Goal: Transaction & Acquisition: Download file/media

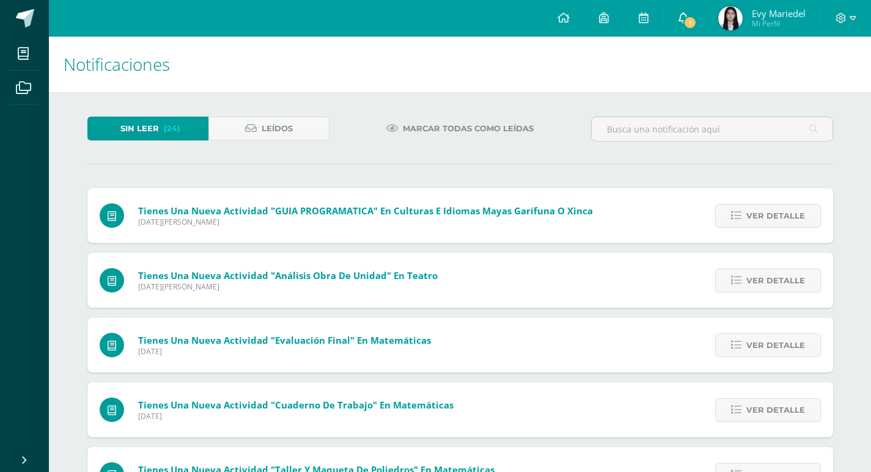
click at [686, 24] on span "1" at bounding box center [689, 22] width 13 height 13
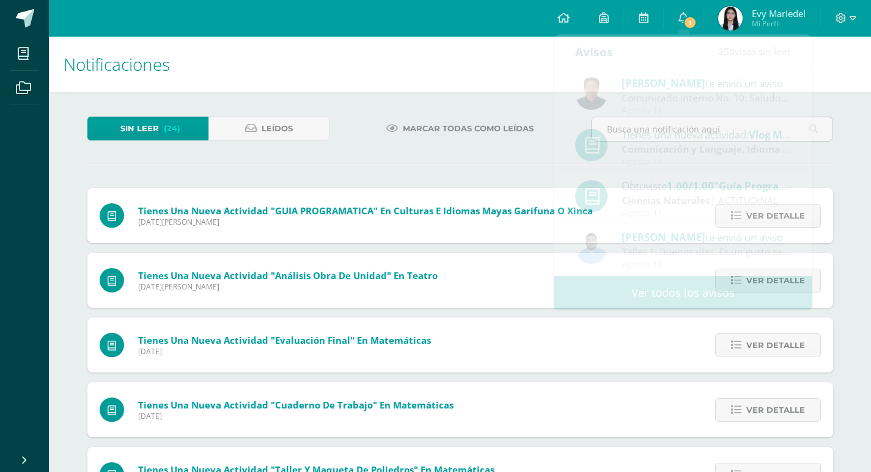
click at [749, 21] on span "Evy Mariedel Mi Perfil" at bounding box center [762, 18] width 92 height 24
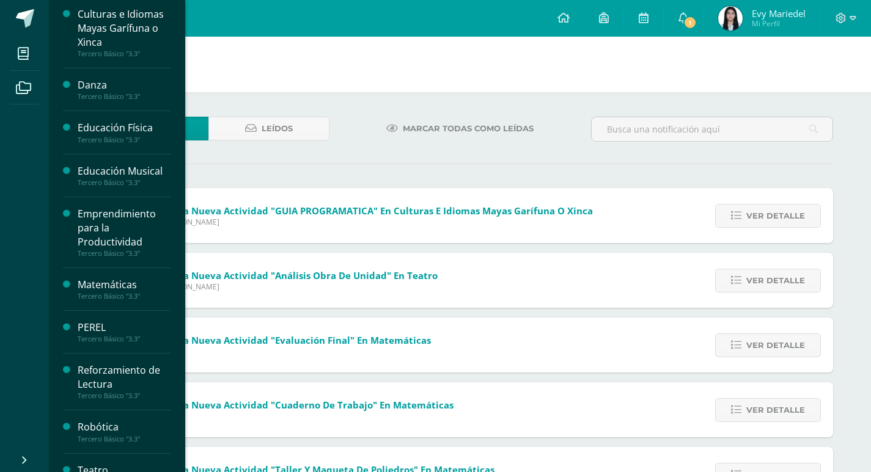
scroll to position [367, 0]
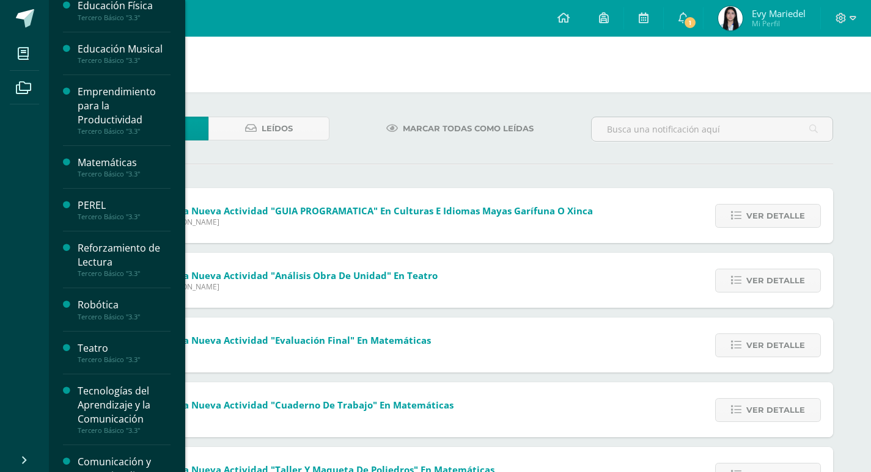
click at [122, 207] on div "PEREL" at bounding box center [124, 206] width 93 height 14
click at [120, 207] on div "PEREL" at bounding box center [124, 206] width 93 height 14
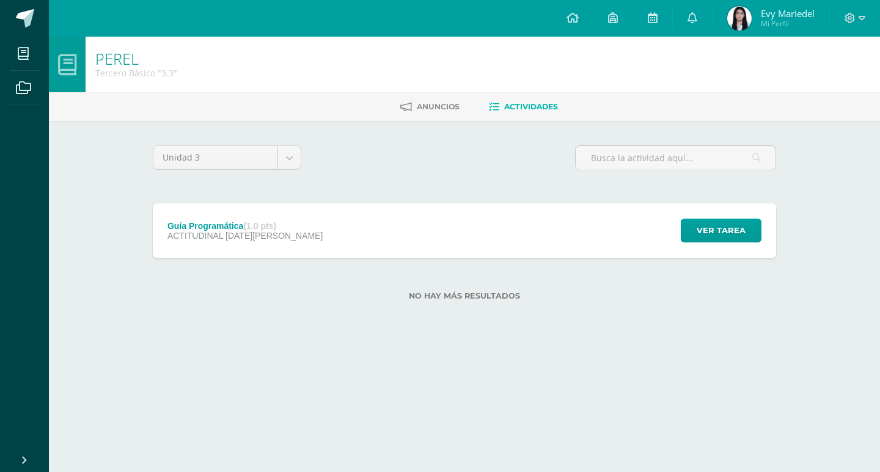
click at [328, 242] on div "Guía Programática (1.0 pts) ACTITUDINAL [DATE][PERSON_NAME] Ver tarea Guía Prog…" at bounding box center [464, 230] width 623 height 55
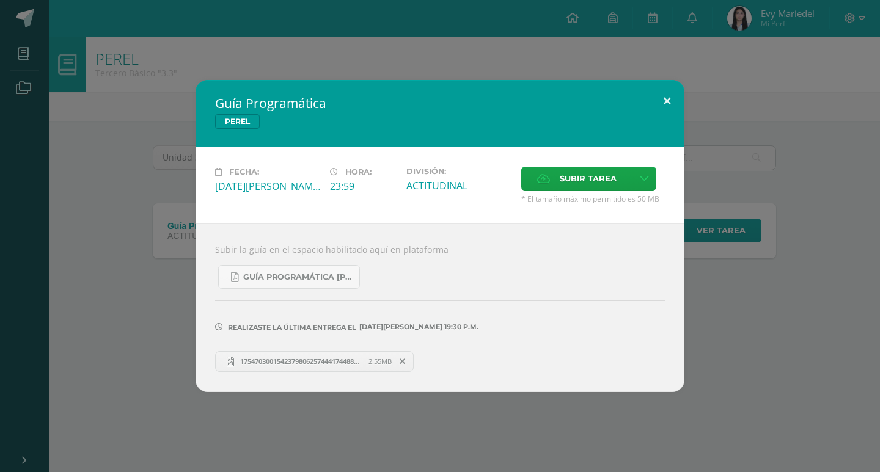
click at [659, 106] on button at bounding box center [667, 101] width 35 height 42
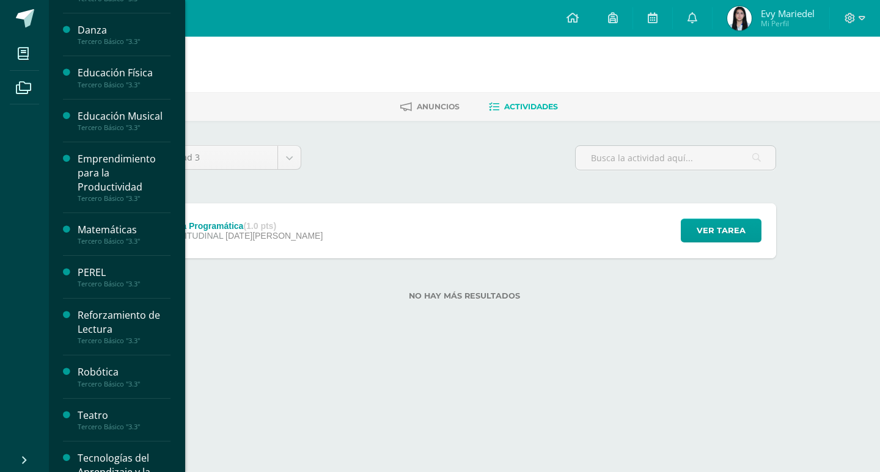
scroll to position [297, 0]
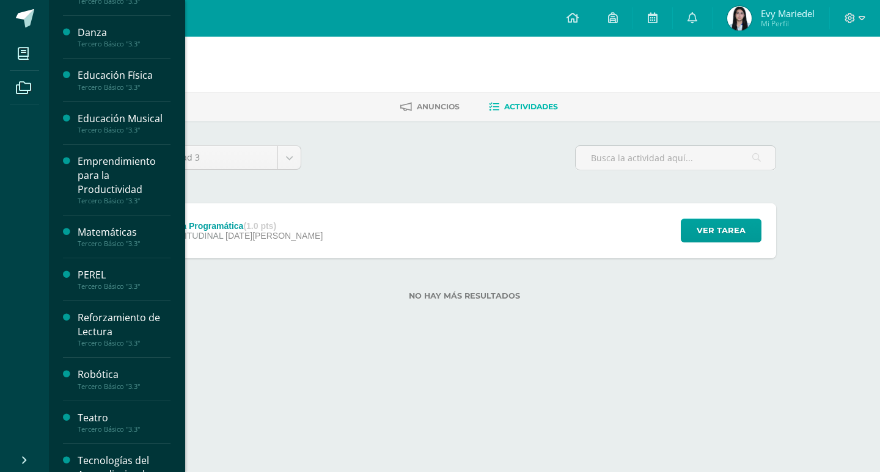
click at [106, 386] on div "Tercero Básico "3.3"" at bounding box center [124, 387] width 93 height 9
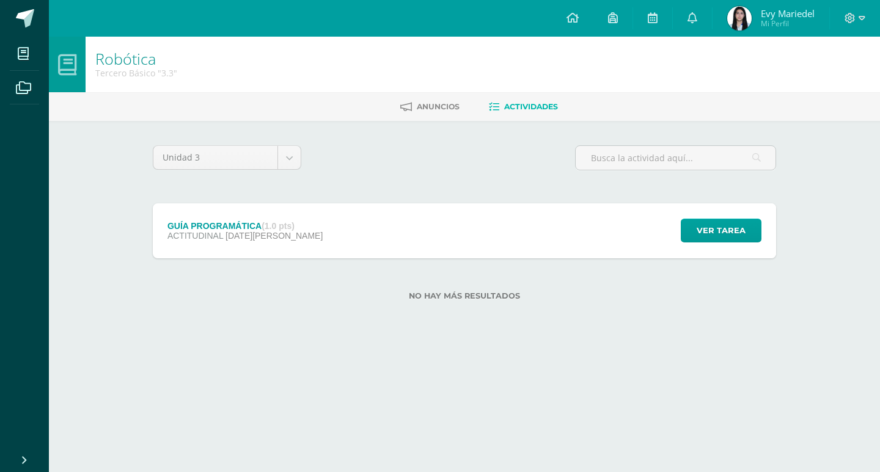
click at [331, 219] on div "GUÍA PROGRAMÁTICA (1.0 pts) ACTITUDINAL 15 de Agosto Ver tarea GUÍA PROGRAMÁTIC…" at bounding box center [464, 230] width 623 height 55
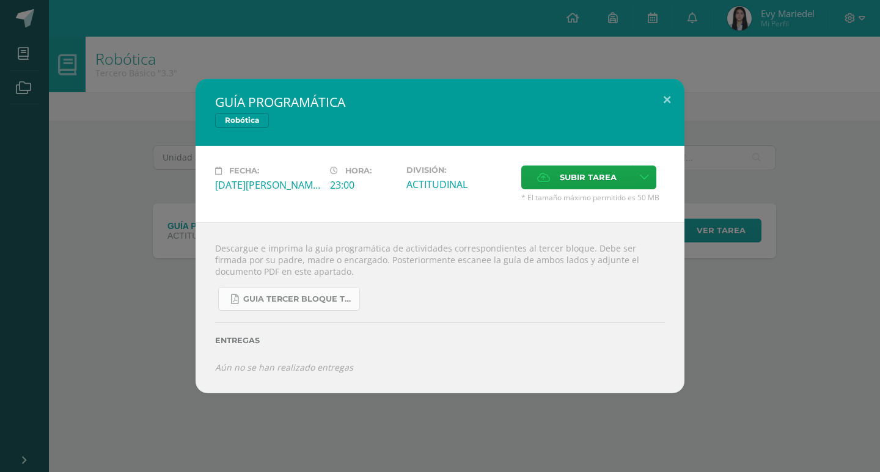
click at [294, 306] on link "GUIA TERCER BLOQUE TERCERO BÁSICO.pdf" at bounding box center [289, 299] width 142 height 24
